Goal: Check status

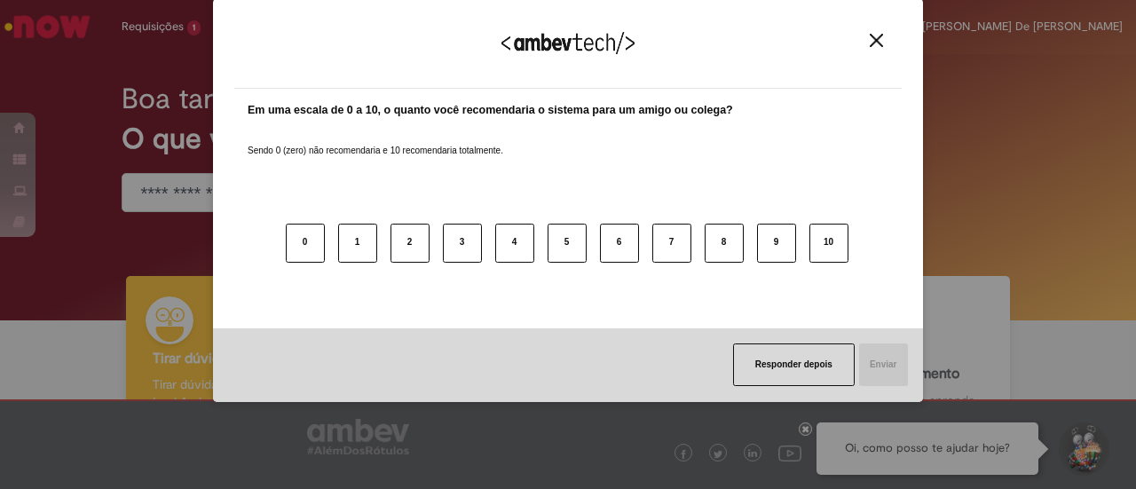
drag, startPoint x: 866, startPoint y: 31, endPoint x: 880, endPoint y: 42, distance: 17.1
click at [869, 35] on div "Agradecemos seu feedback!" at bounding box center [568, 54] width 668 height 69
click at [880, 42] on img "Close" at bounding box center [876, 40] width 13 height 13
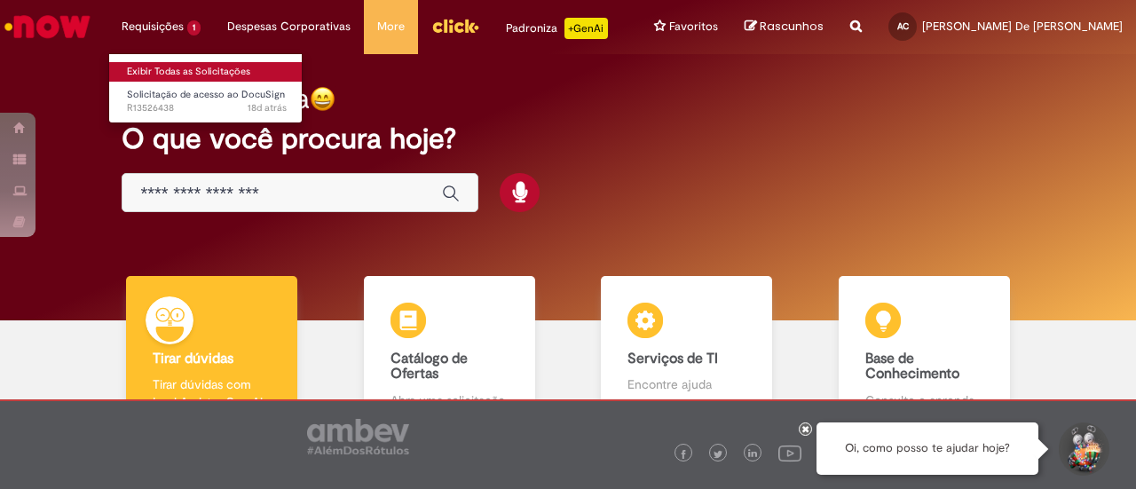
click at [183, 72] on link "Exibir Todas as Solicitações" at bounding box center [206, 72] width 195 height 20
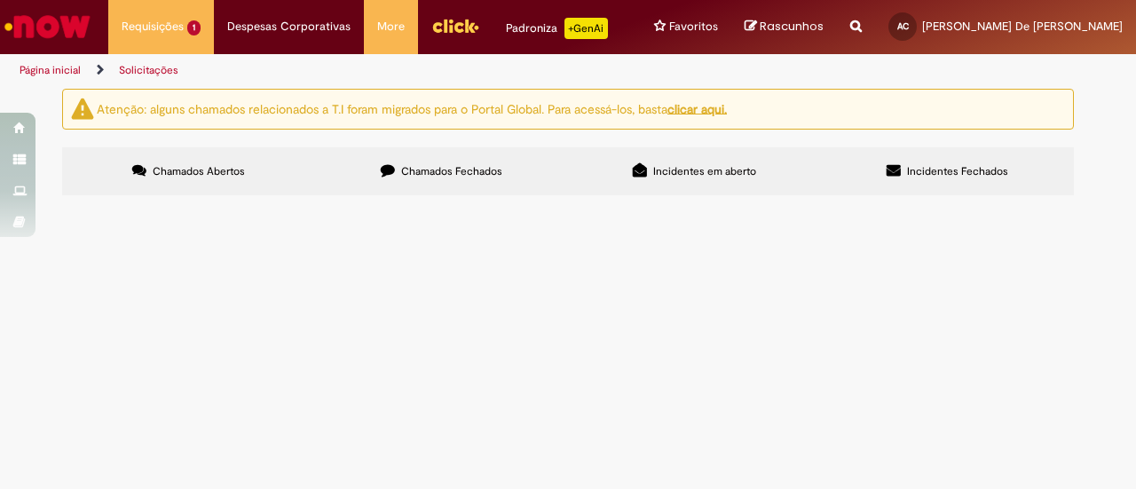
click at [0, 0] on span "Preciso de Acesso ao DocSign para posteriormente solicitar acesso ao VPN" at bounding box center [0, 0] width 0 height 0
click at [0, 0] on td "Solicitação de acesso ao DocuSign" at bounding box center [0, 0] width 0 height 0
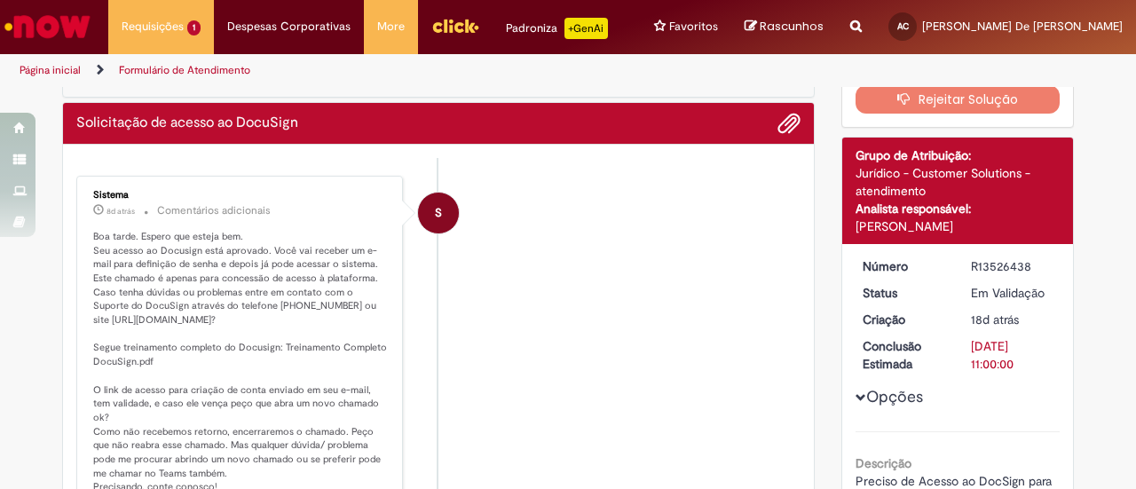
scroll to position [190, 0]
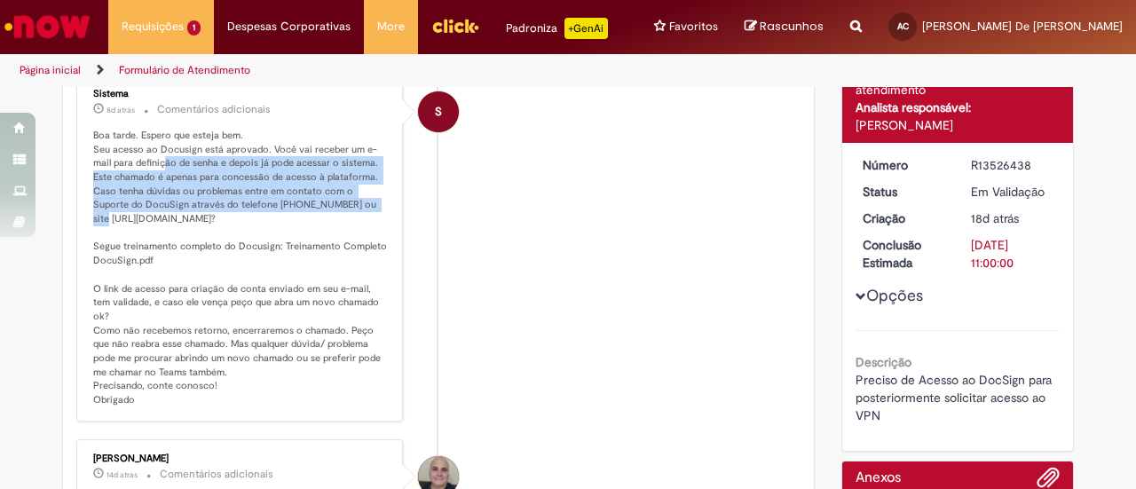
drag, startPoint x: 134, startPoint y: 162, endPoint x: 308, endPoint y: 207, distance: 179.6
click at [308, 207] on p "Boa tarde. Espero que esteja bem. Seu acesso ao Docusign está aprovado. Você va…" at bounding box center [241, 268] width 296 height 279
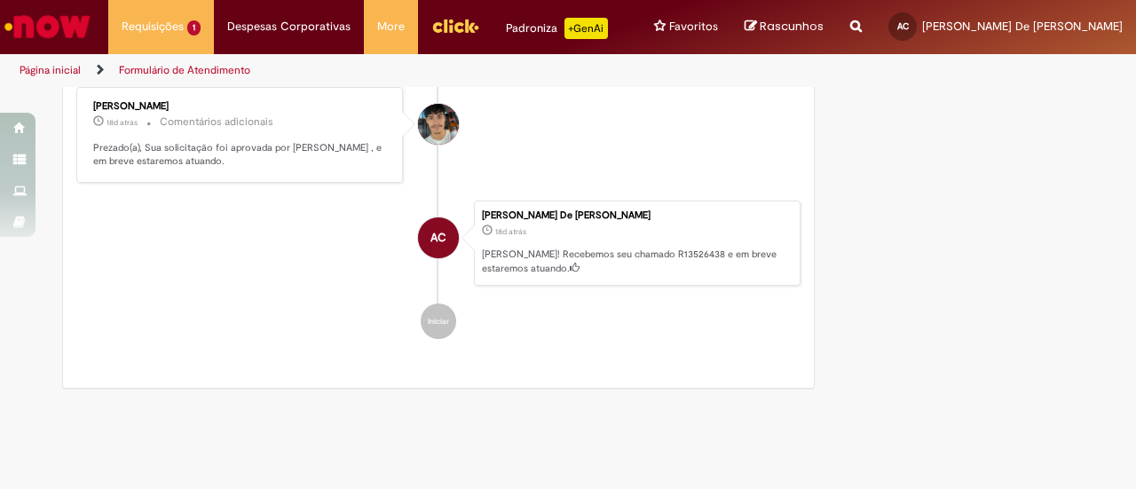
scroll to position [888, 0]
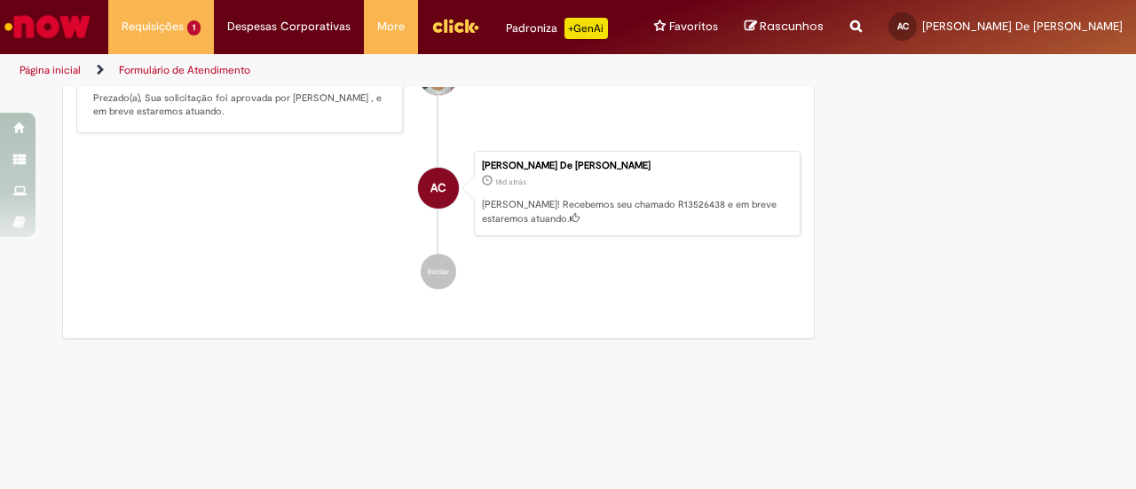
drag, startPoint x: 656, startPoint y: 170, endPoint x: 672, endPoint y: 202, distance: 34.9
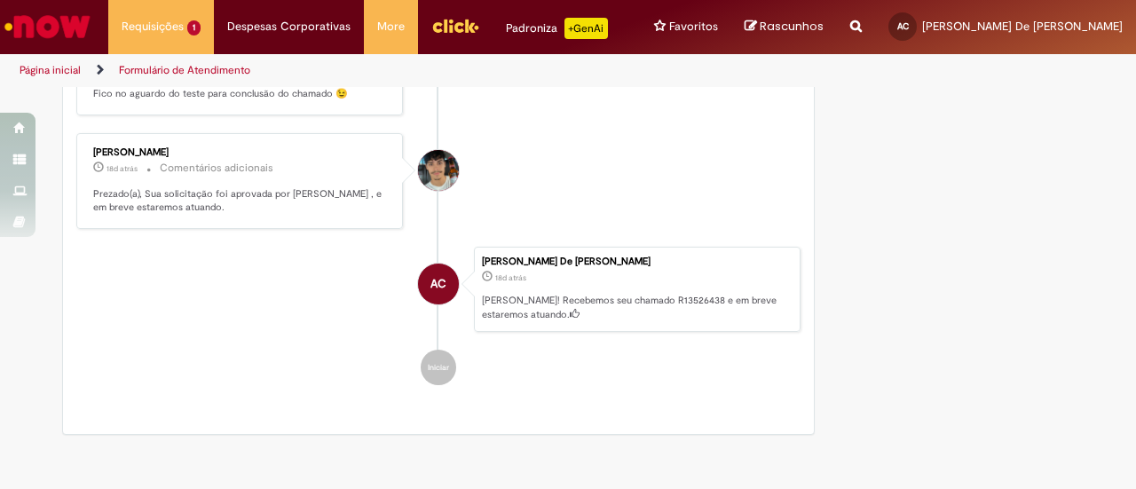
scroll to position [621, 0]
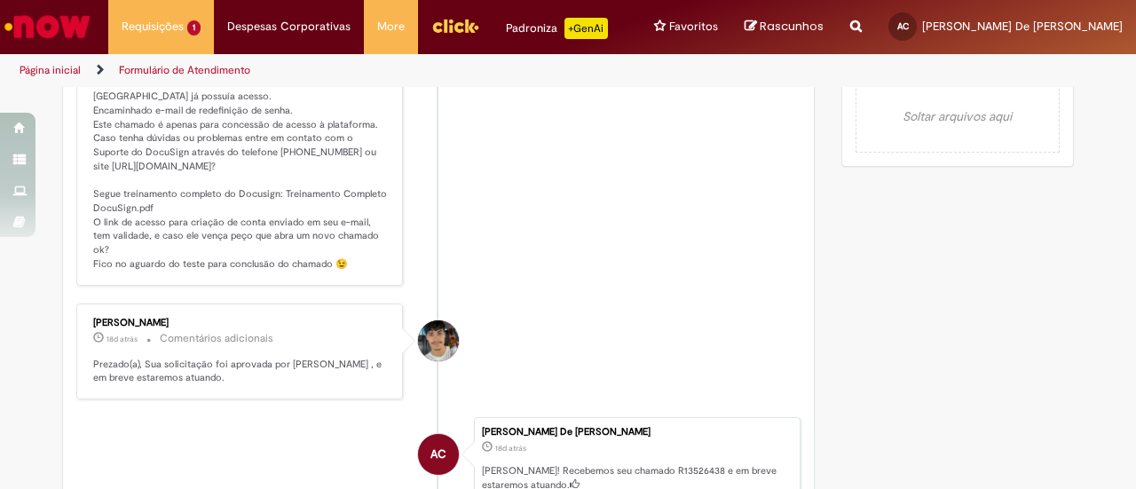
click at [291, 358] on p "Prezado(a), Sua solicitação foi aprovada por [PERSON_NAME] , e em breve estarem…" at bounding box center [241, 372] width 296 height 28
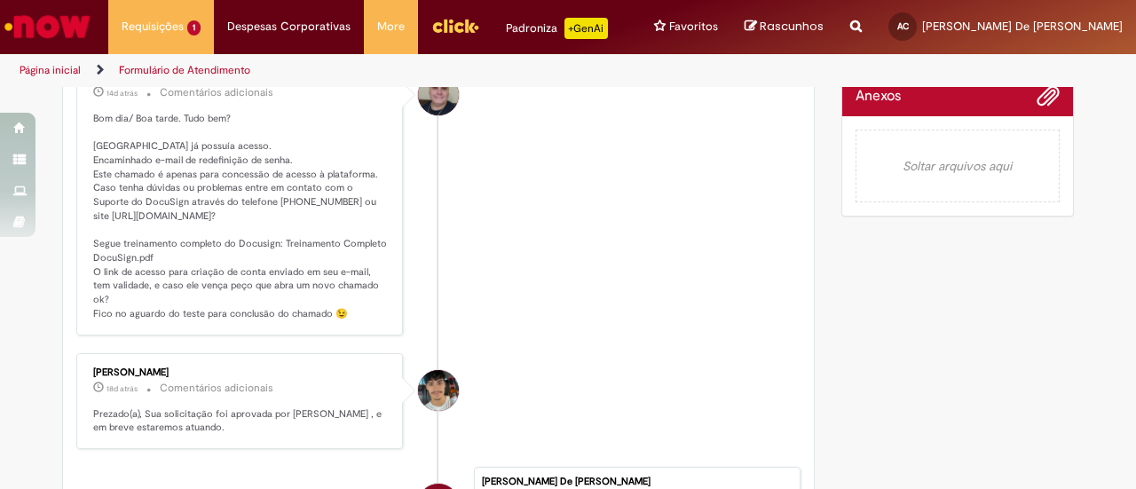
scroll to position [533, 0]
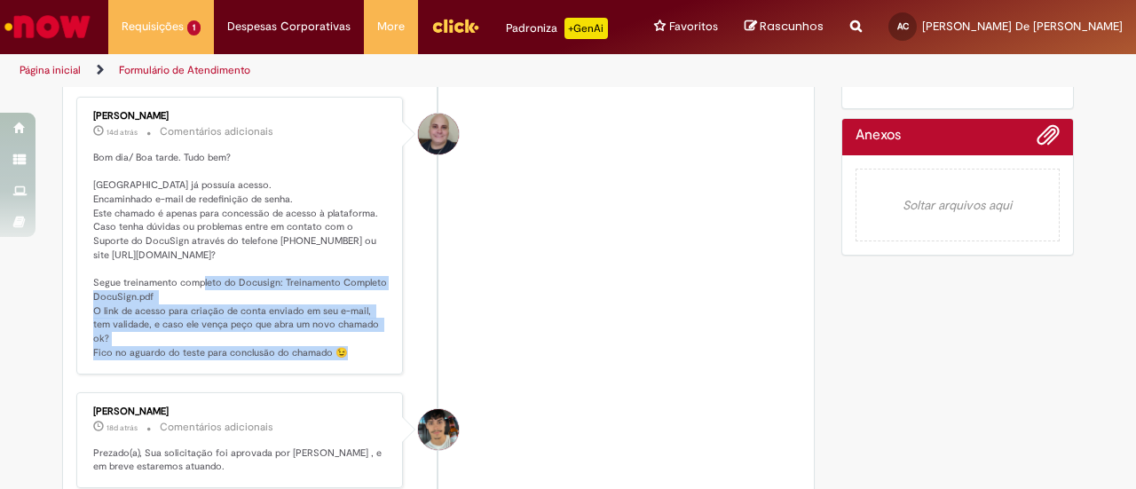
drag, startPoint x: 170, startPoint y: 258, endPoint x: 290, endPoint y: 322, distance: 135.8
click at [317, 322] on p "Bom dia/ Boa tarde. Tudo bem? [GEOGRAPHIC_DATA] já possuía acesso. Encaminhado …" at bounding box center [241, 256] width 296 height 210
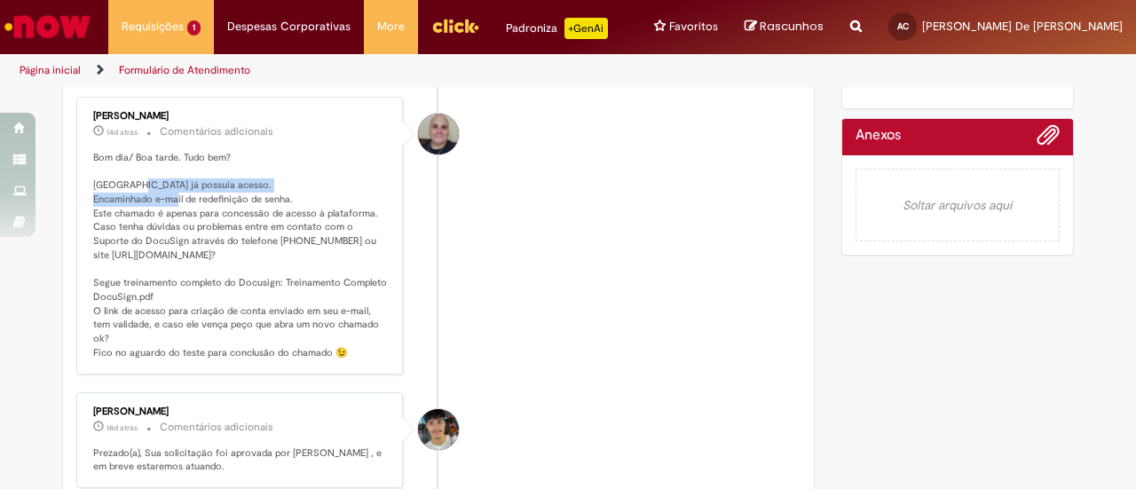
drag, startPoint x: 124, startPoint y: 170, endPoint x: 211, endPoint y: 176, distance: 87.2
click at [211, 176] on p "Bom dia/ Boa tarde. Tudo bem? [GEOGRAPHIC_DATA] já possuía acesso. Encaminhado …" at bounding box center [241, 256] width 296 height 210
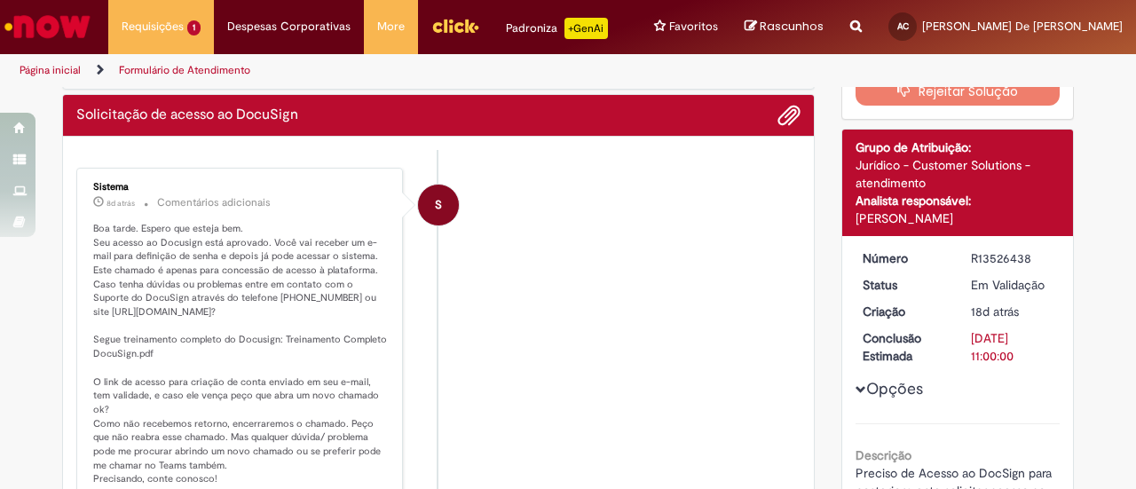
scroll to position [0, 0]
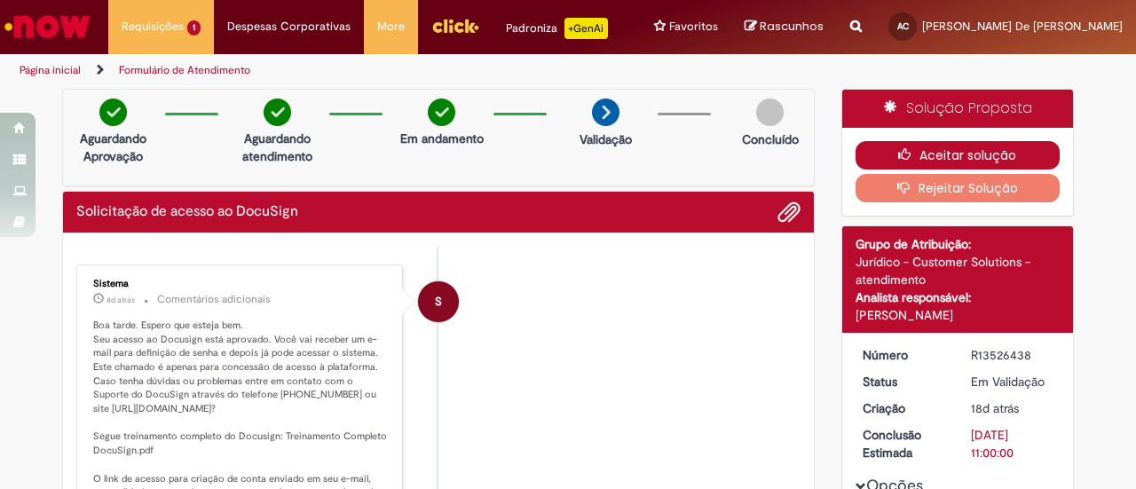
click at [940, 143] on button "Aceitar solução" at bounding box center [958, 155] width 205 height 28
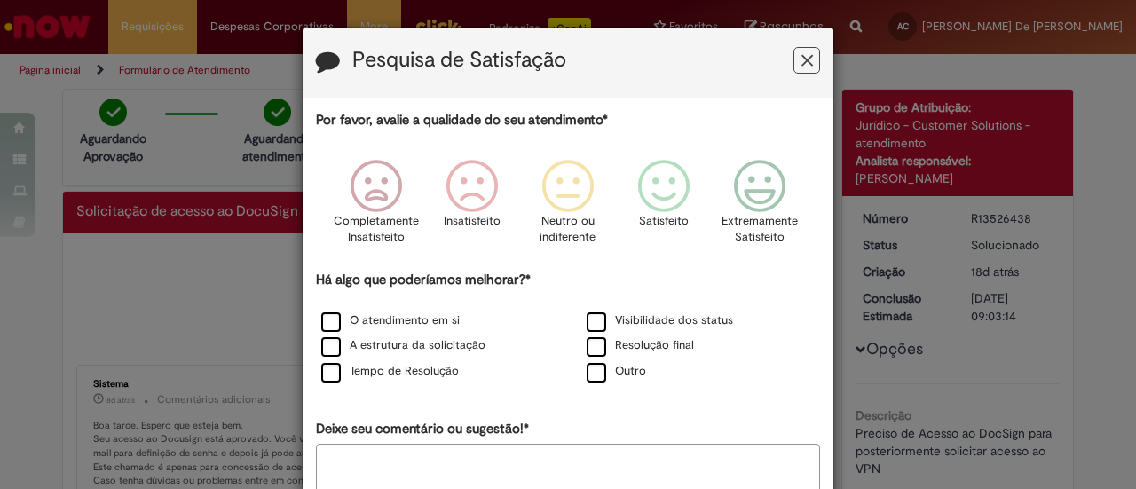
click at [802, 52] on icon "Feedback" at bounding box center [808, 60] width 12 height 19
